Goal: Transaction & Acquisition: Purchase product/service

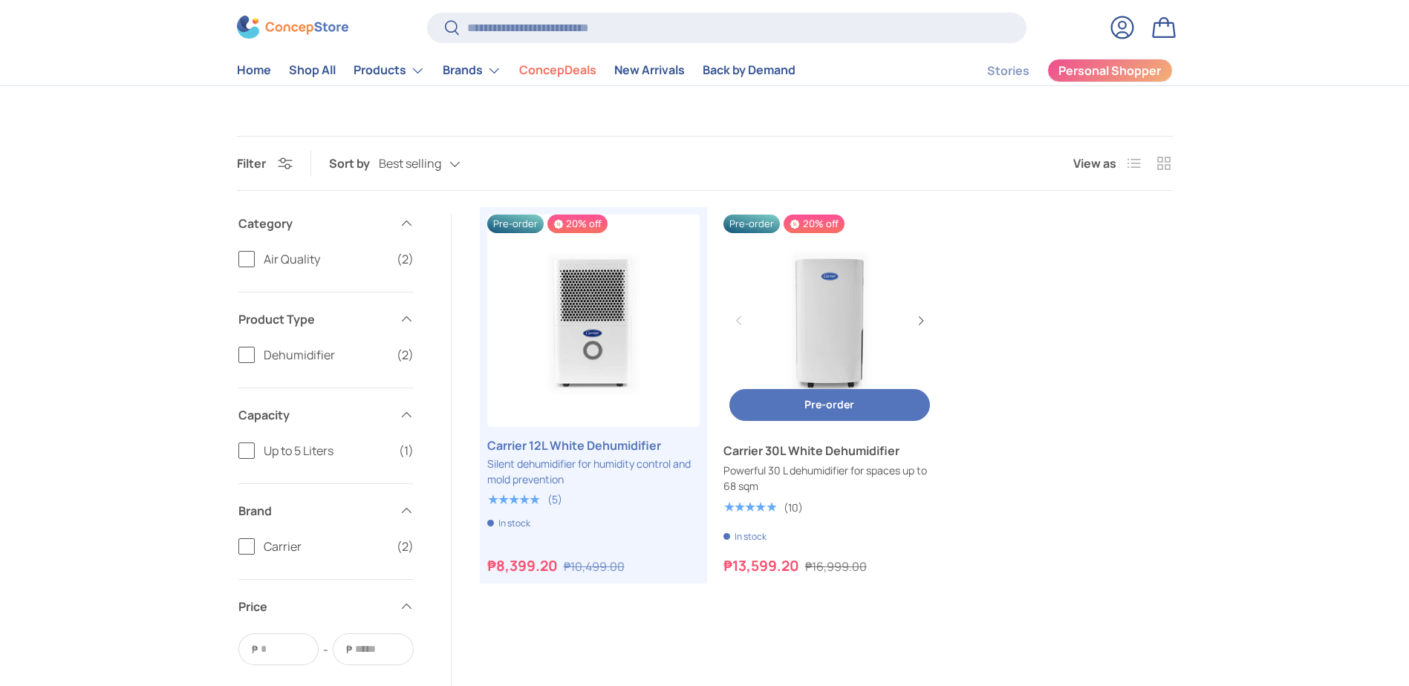
click at [821, 325] on link "Carrier 30L White Dehumidifier" at bounding box center [830, 321] width 212 height 212
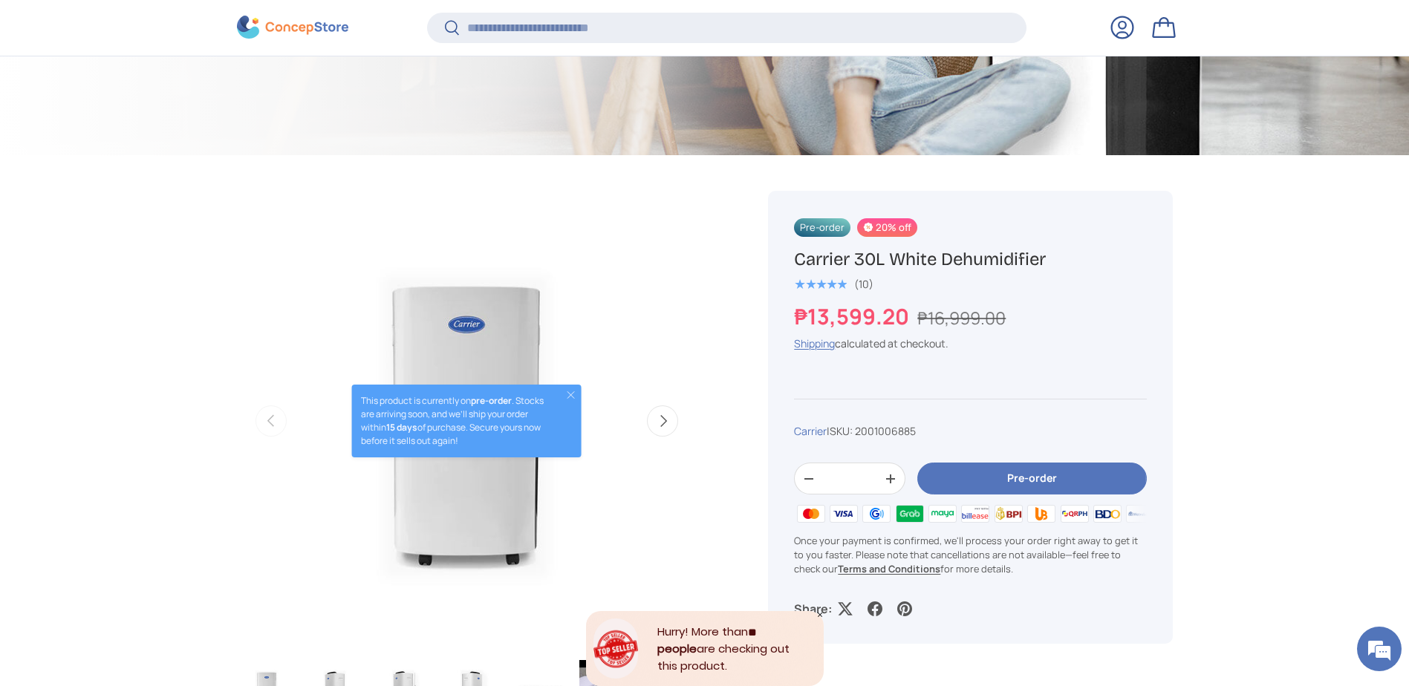
click at [1014, 477] on button "Pre-order" at bounding box center [1031, 479] width 229 height 32
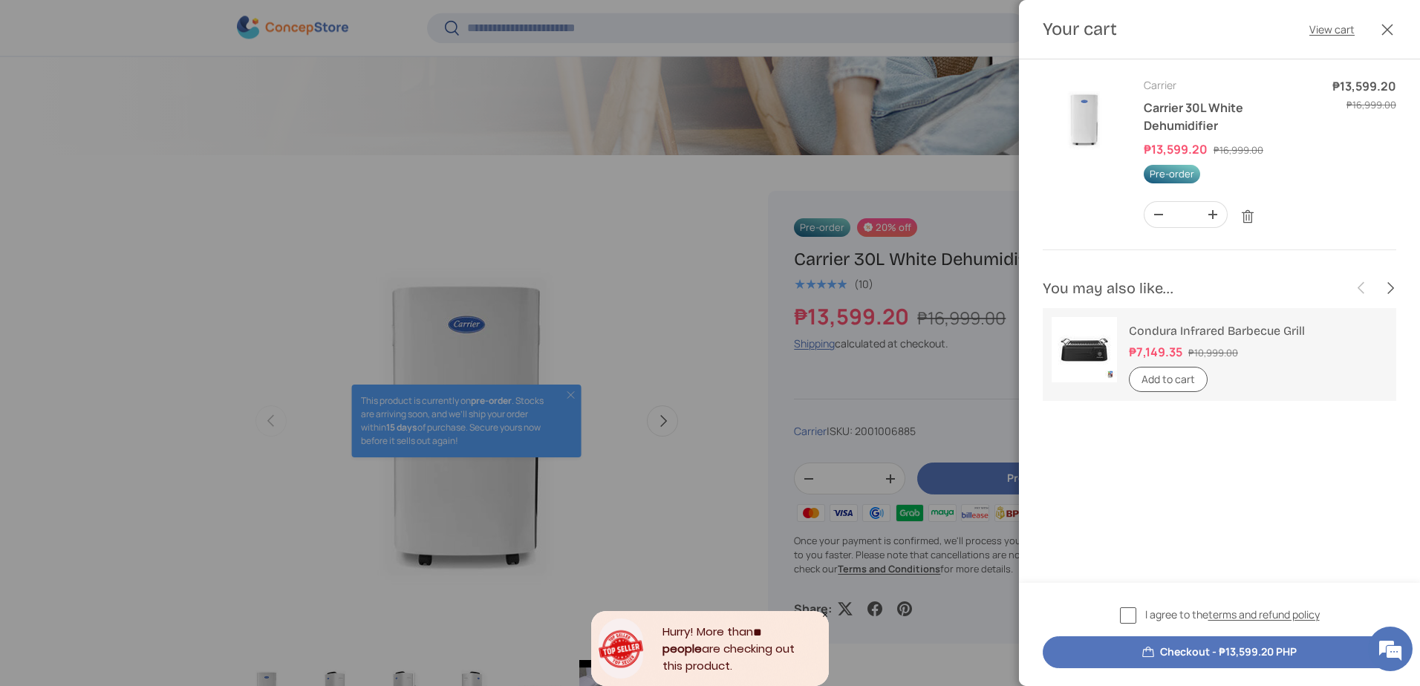
click at [1124, 610] on label "I agree to the terms and refund policy" at bounding box center [1220, 615] width 200 height 17
click at [1201, 645] on button "Checkout - ₱13,599.20 PHP" at bounding box center [1220, 653] width 354 height 32
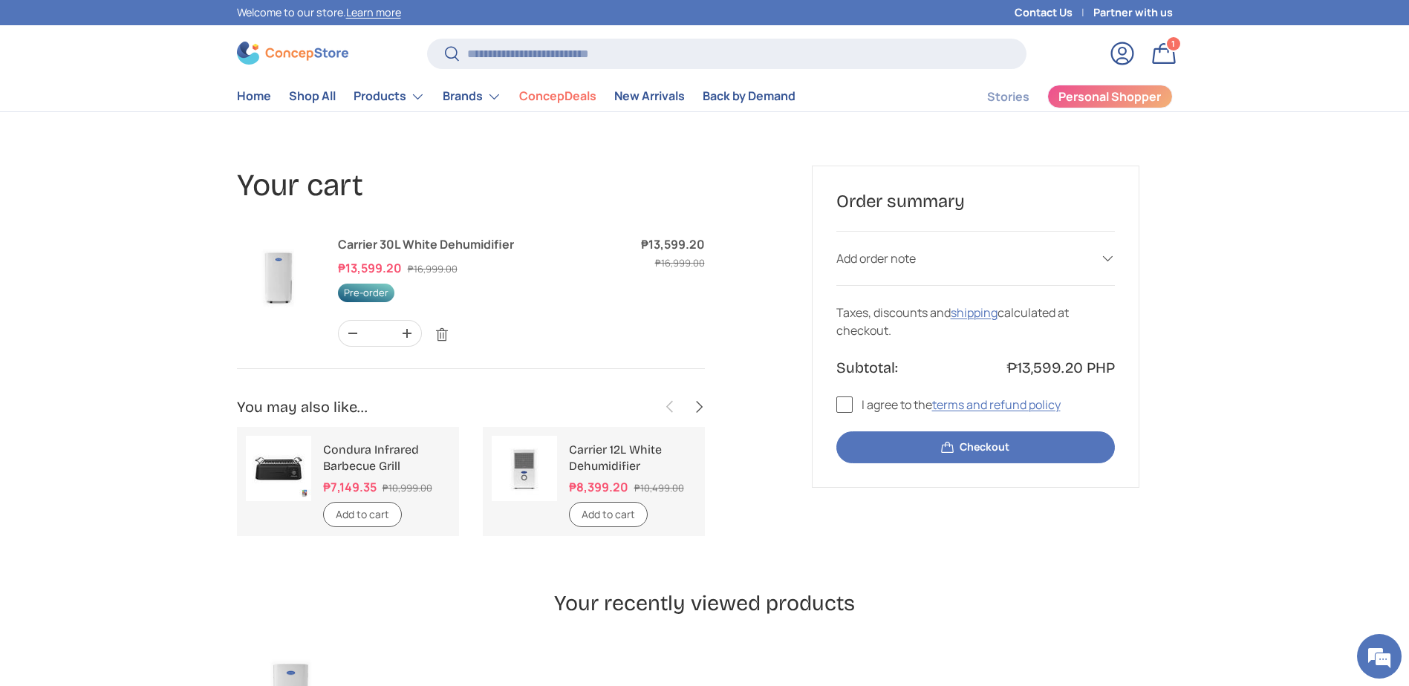
click at [1117, 53] on link "Log in" at bounding box center [1122, 53] width 33 height 33
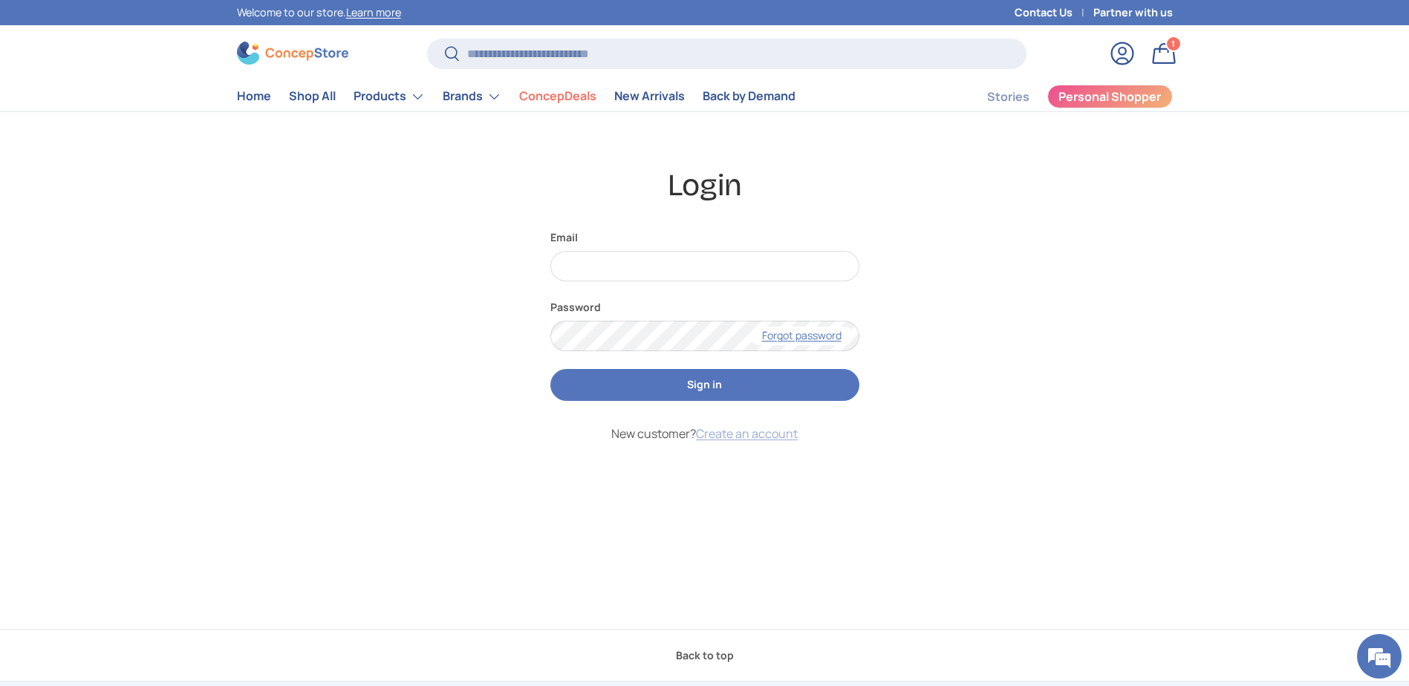
click at [728, 436] on link "Create an account" at bounding box center [747, 434] width 102 height 16
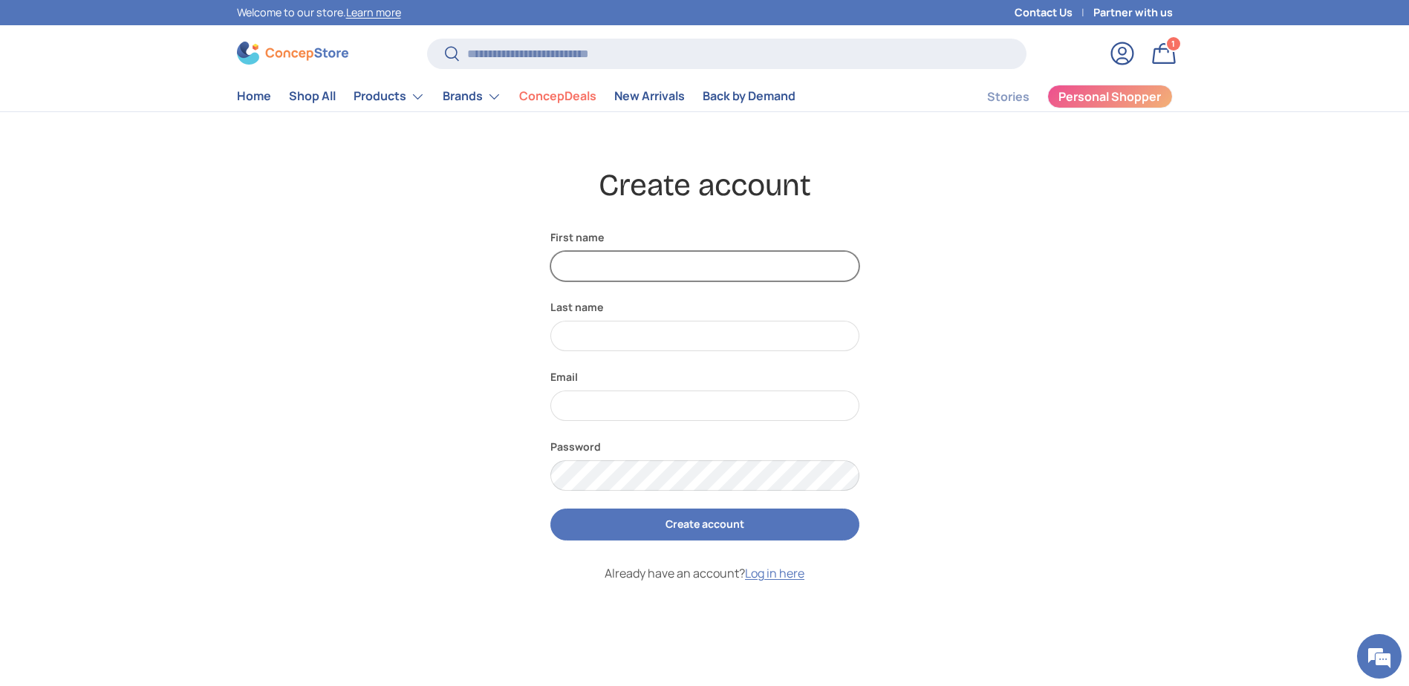
drag, startPoint x: 638, startPoint y: 260, endPoint x: 640, endPoint y: 276, distance: 15.8
click at [638, 260] on input "First name" at bounding box center [704, 266] width 309 height 30
type input "****"
click at [696, 328] on input "Last name" at bounding box center [704, 336] width 309 height 30
type input "**"
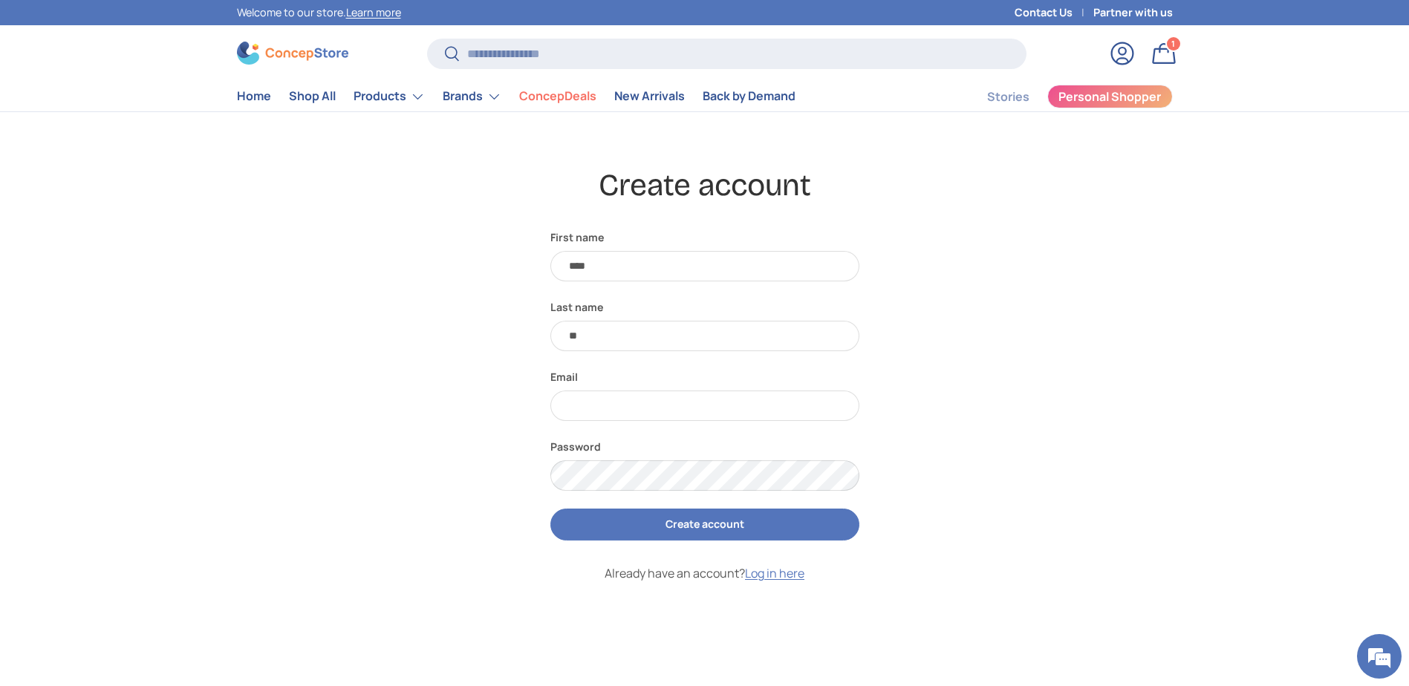
click at [949, 401] on div "Create account First name **** Last name ** Email Password Create account Alrea…" at bounding box center [704, 441] width 1031 height 550
drag, startPoint x: 703, startPoint y: 397, endPoint x: 706, endPoint y: 412, distance: 15.3
click at [703, 397] on input "Email" at bounding box center [704, 406] width 309 height 30
type input "**********"
click at [744, 522] on button "Create account" at bounding box center [704, 525] width 309 height 32
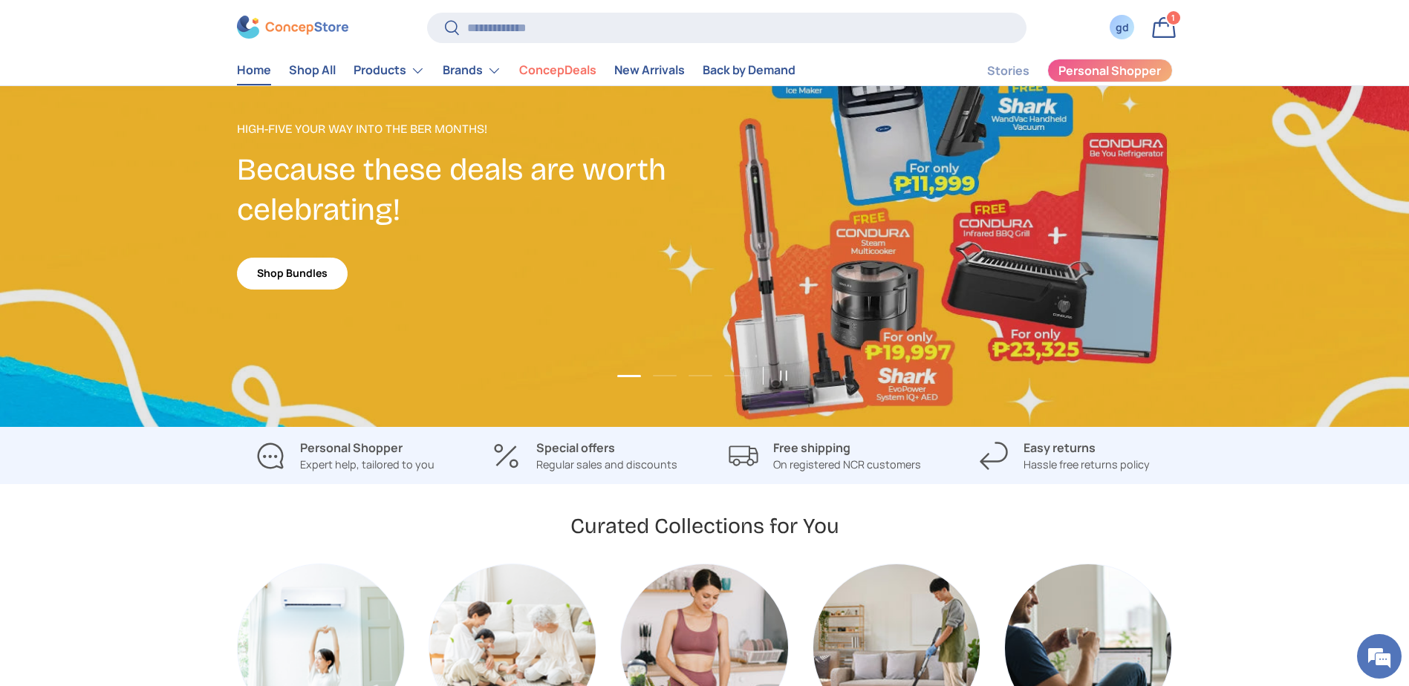
scroll to position [149, 0]
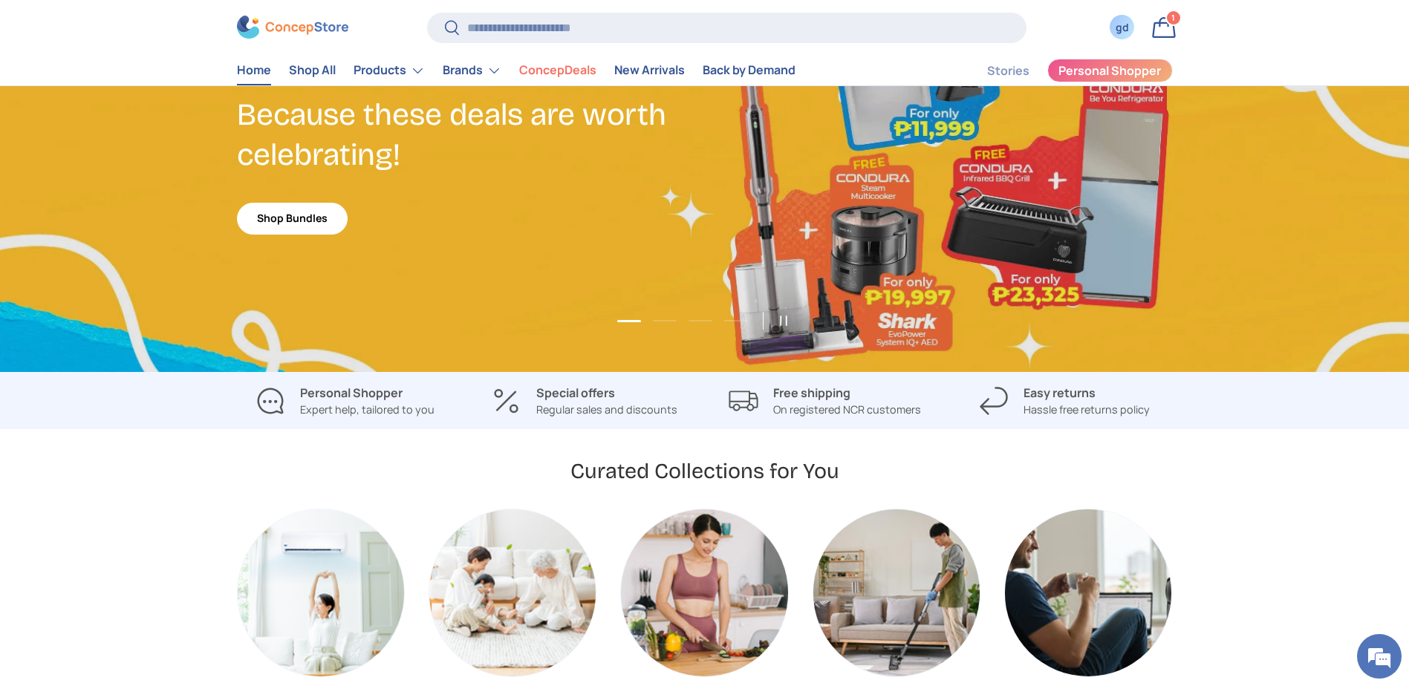
click at [577, 394] on strong "Special offers" at bounding box center [575, 393] width 79 height 16
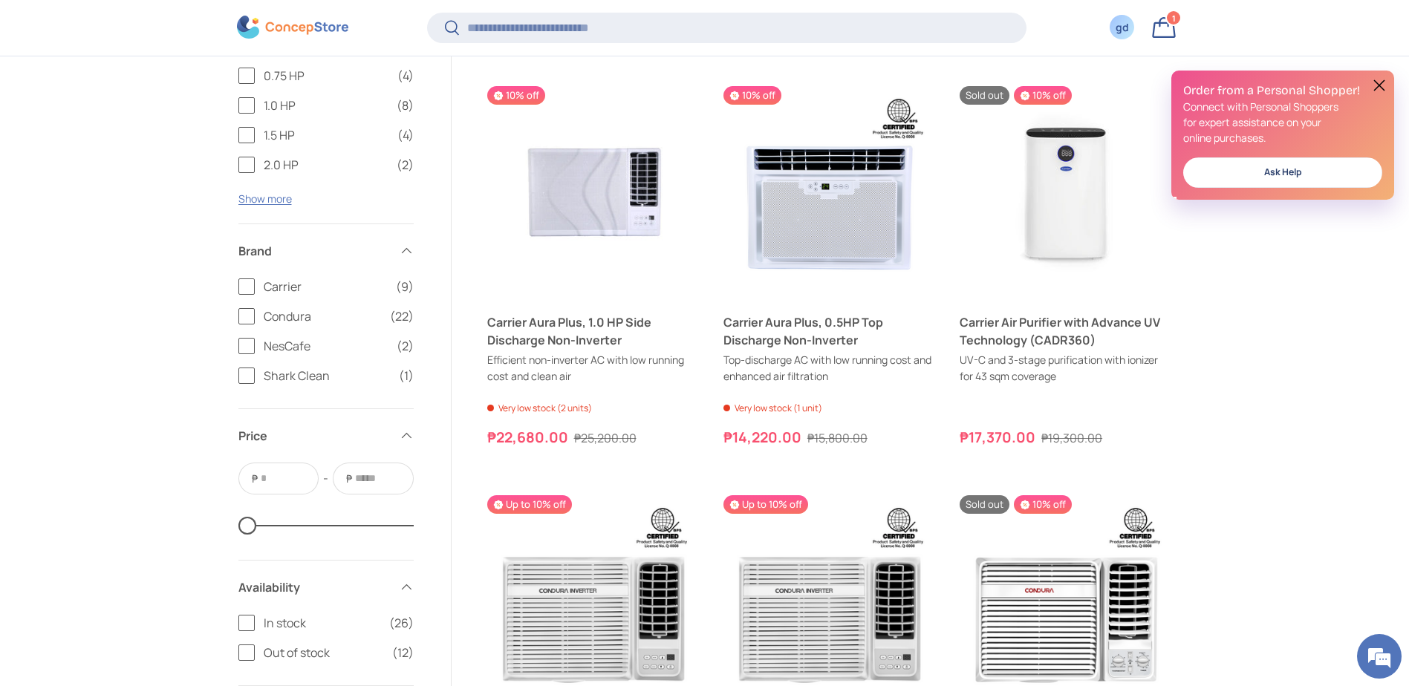
scroll to position [2375, 0]
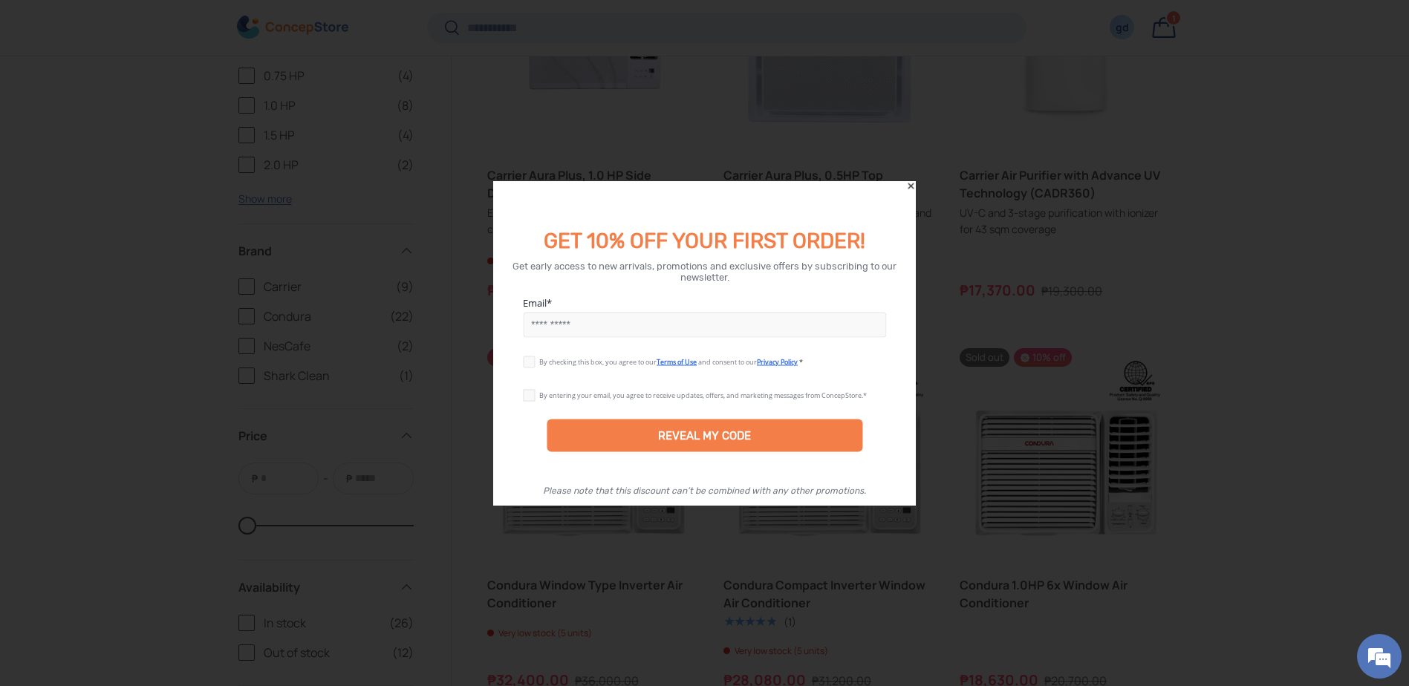
click at [587, 319] on input "Email" at bounding box center [704, 325] width 363 height 25
type input "**********"
click at [527, 359] on label at bounding box center [531, 360] width 16 height 12
click at [530, 399] on label at bounding box center [531, 393] width 16 height 12
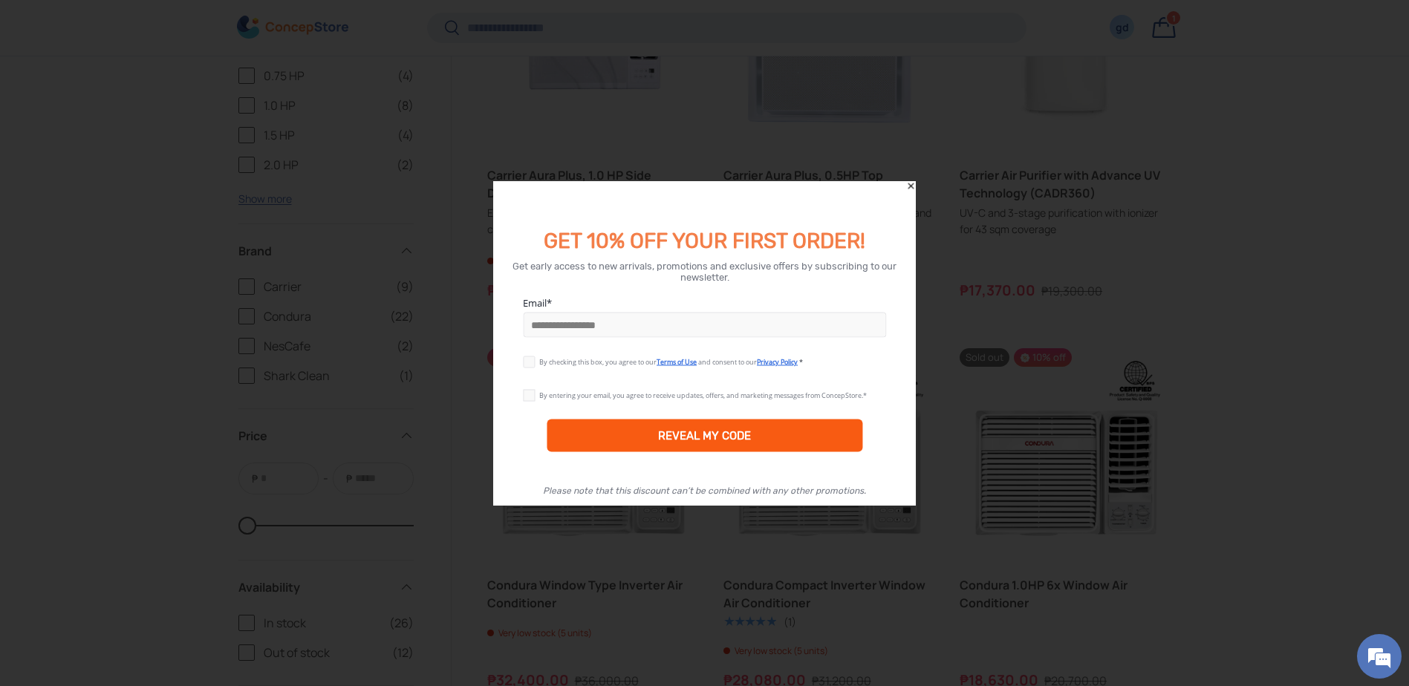
click at [694, 435] on div "REVEAL MY CODE" at bounding box center [704, 435] width 93 height 13
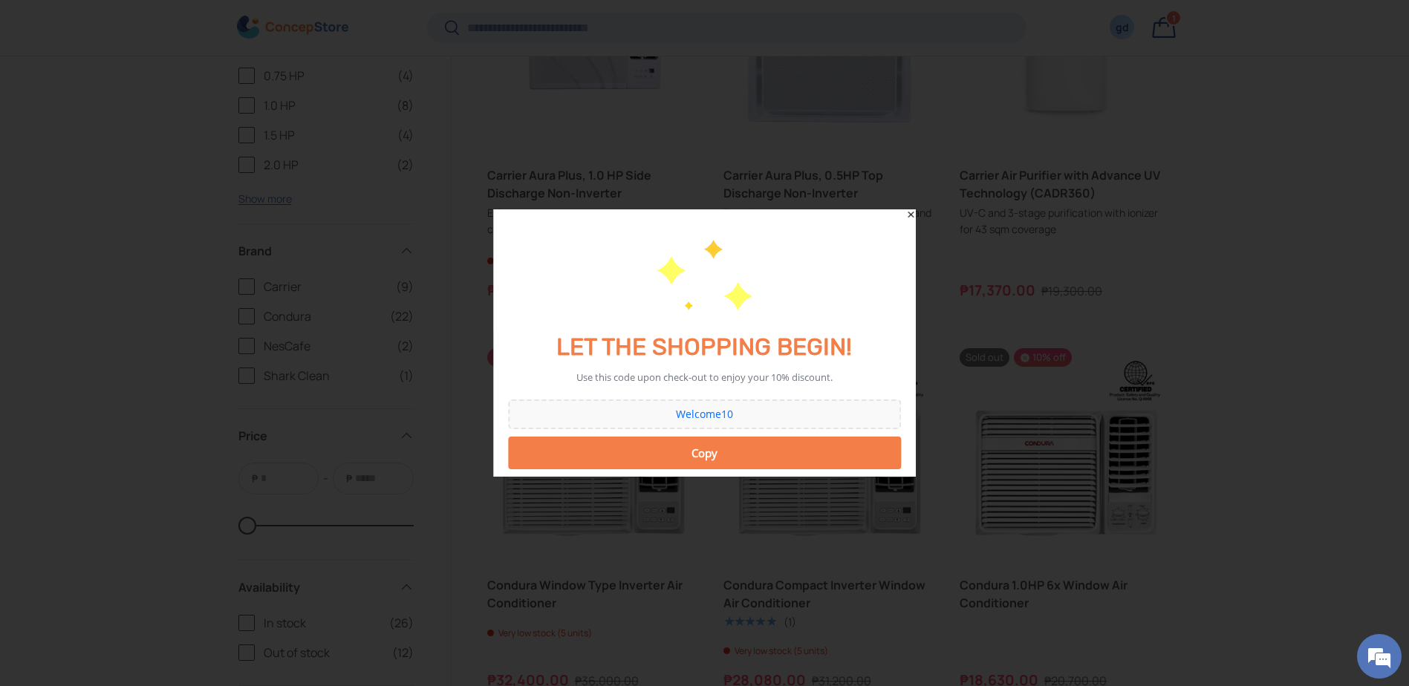
click at [705, 415] on div "Welcome10" at bounding box center [705, 414] width 378 height 10
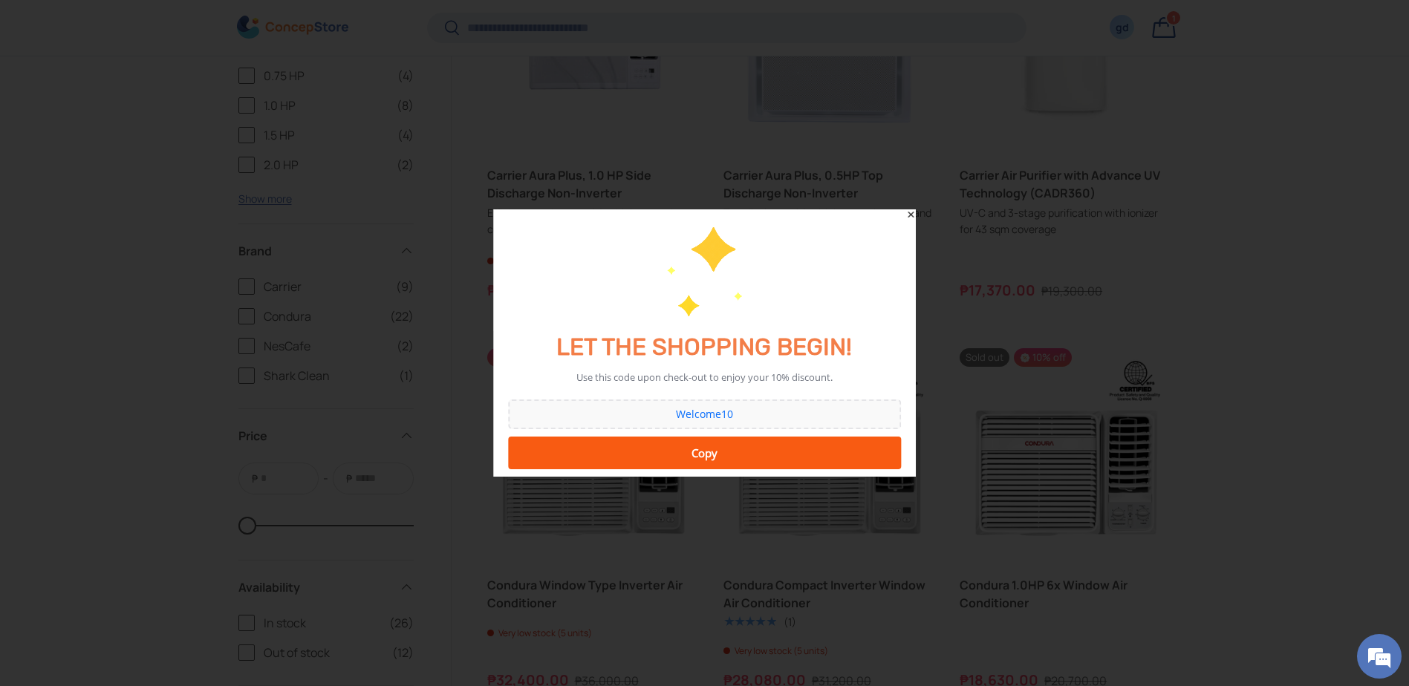
click at [712, 450] on div "Copy" at bounding box center [705, 453] width 374 height 30
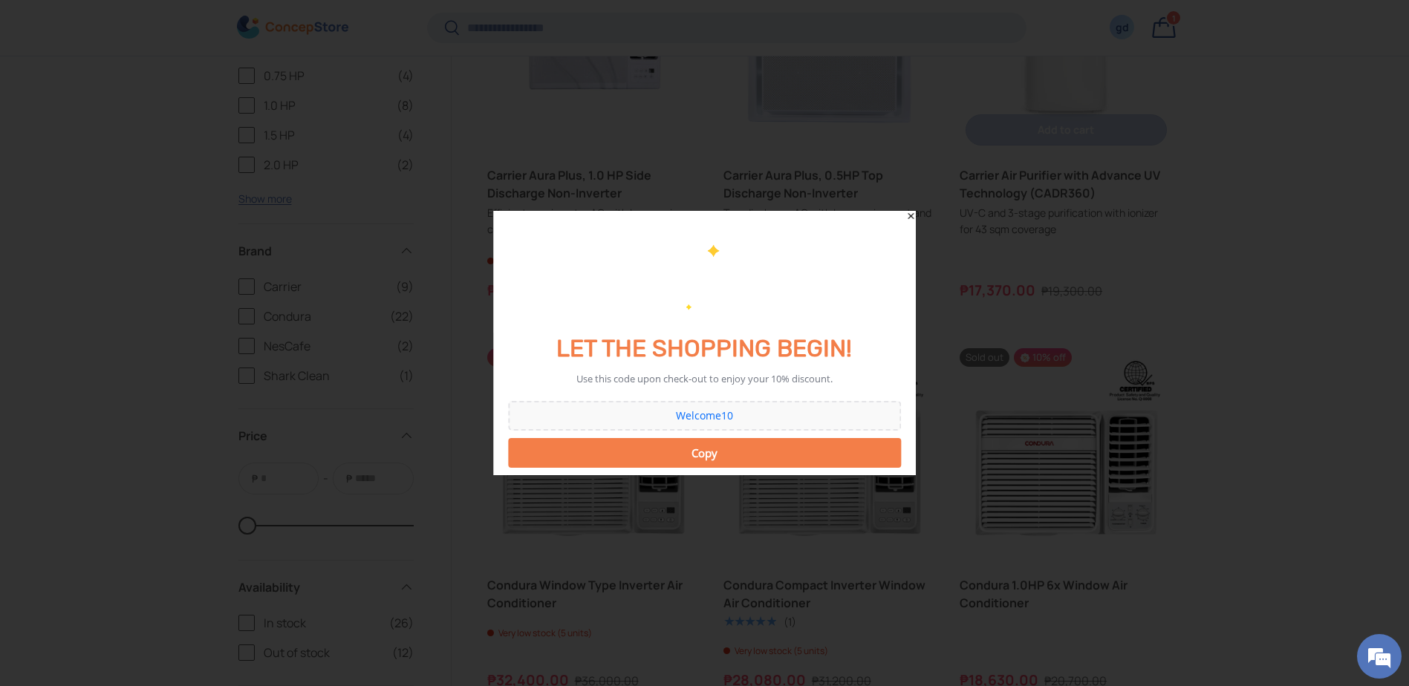
drag, startPoint x: 912, startPoint y: 212, endPoint x: 1002, endPoint y: 175, distance: 97.5
click at [913, 212] on icon "Close" at bounding box center [911, 216] width 10 height 10
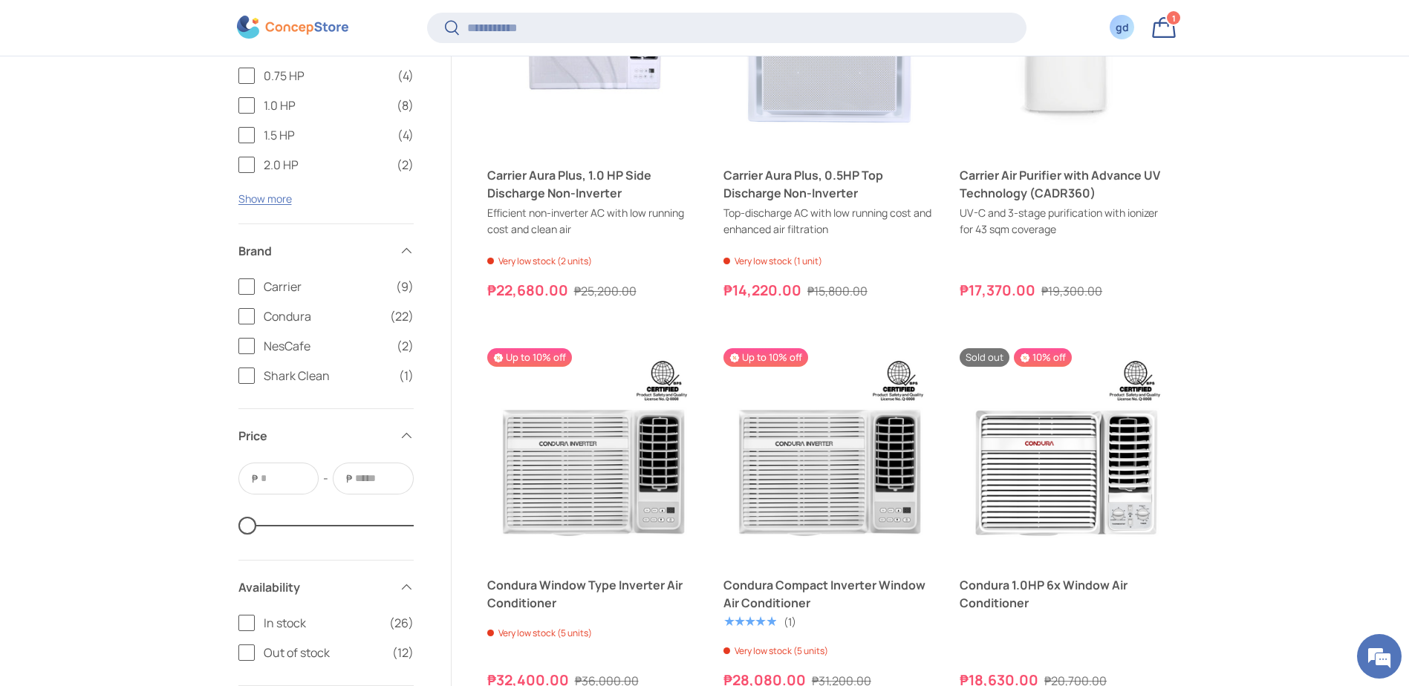
click at [1166, 23] on link "Bag 1 1 item" at bounding box center [1164, 27] width 33 height 33
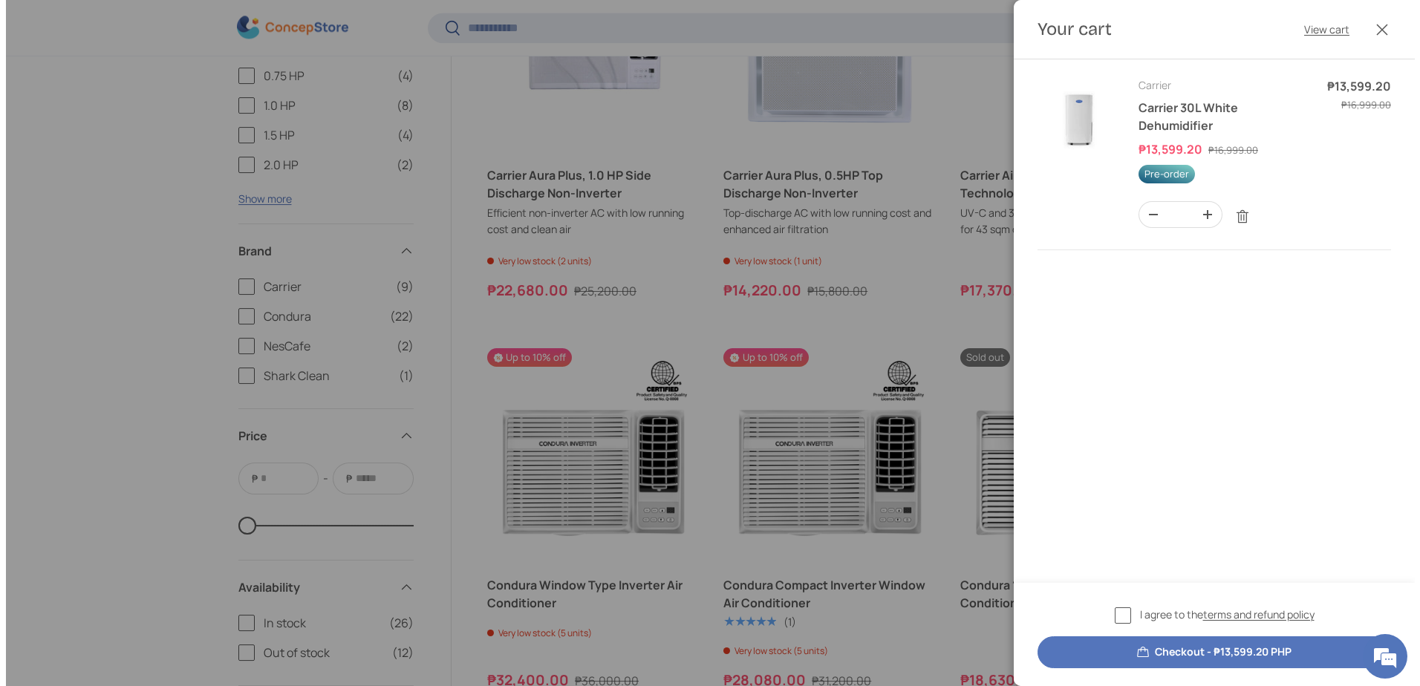
scroll to position [0, 0]
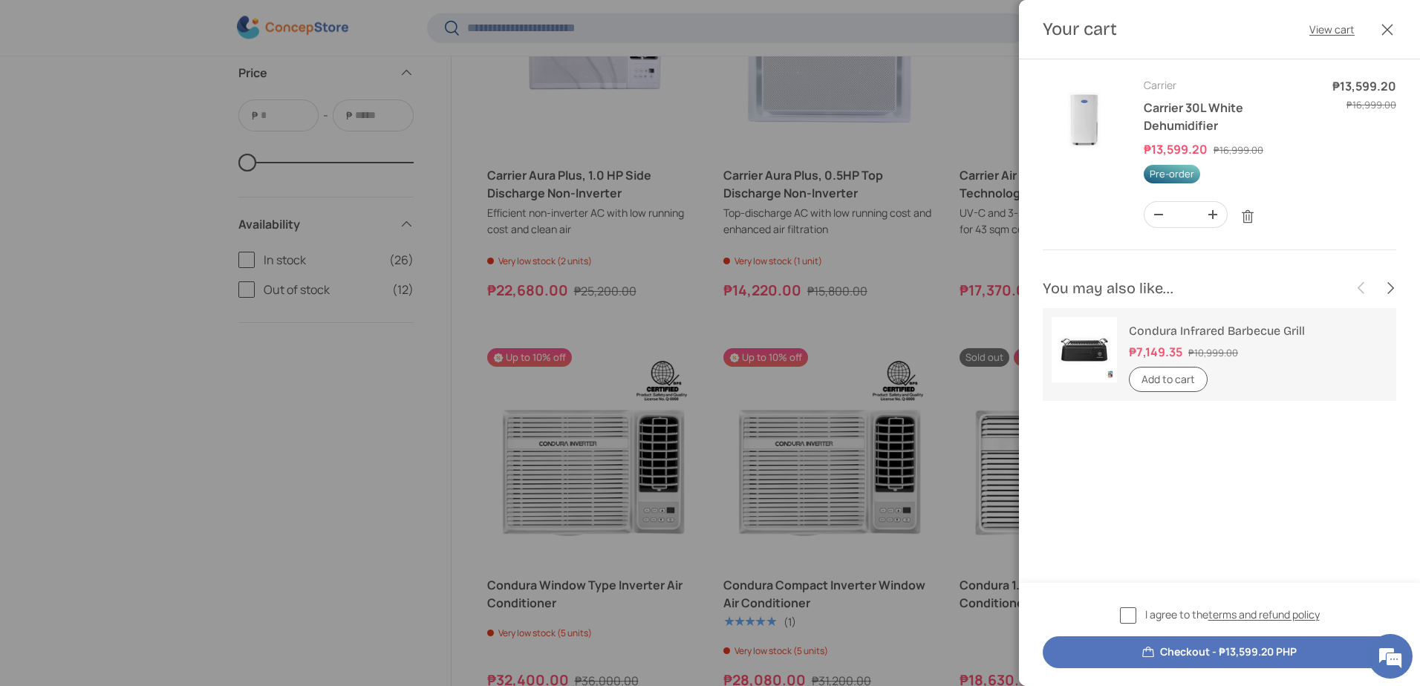
click at [1122, 611] on label "I agree to the terms and refund policy" at bounding box center [1220, 615] width 200 height 17
click at [1157, 651] on button "Checkout - ₱13,599.20 PHP" at bounding box center [1220, 653] width 354 height 32
